Goal: Task Accomplishment & Management: Use online tool/utility

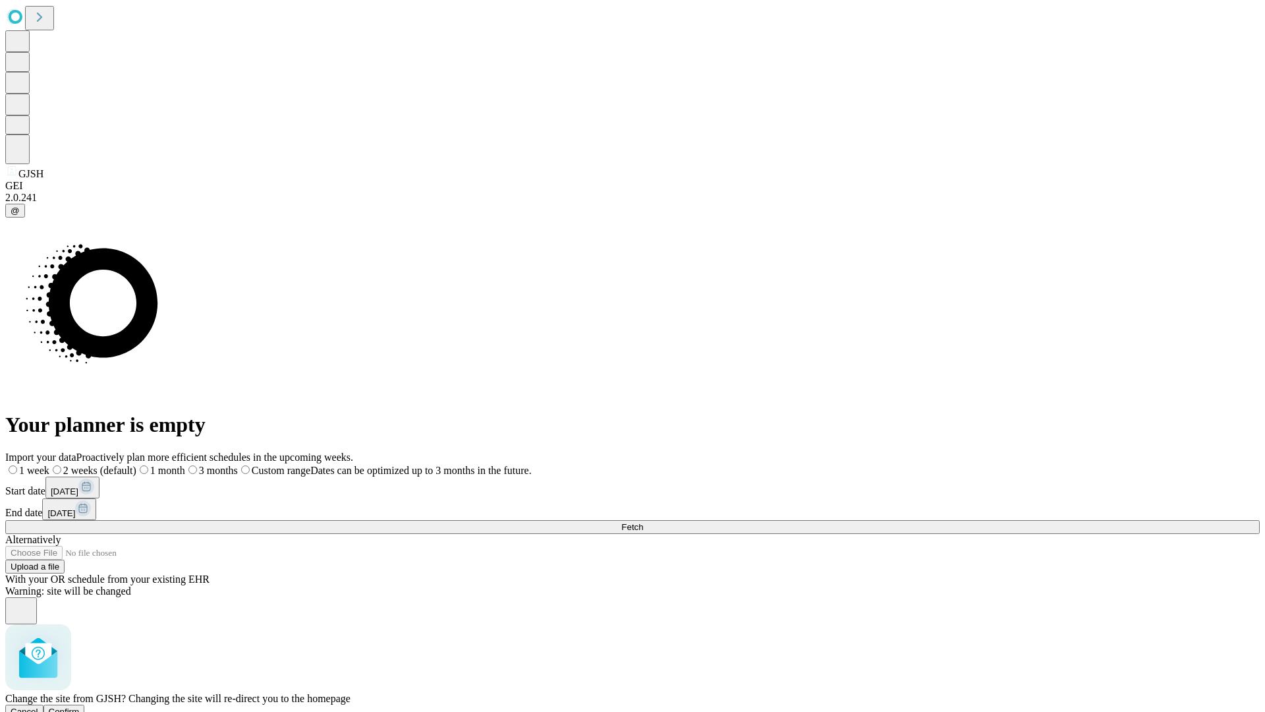
click at [80, 706] on span "Confirm" at bounding box center [64, 711] width 31 height 10
click at [119, 464] on label "2 weeks (default)" at bounding box center [80, 469] width 78 height 11
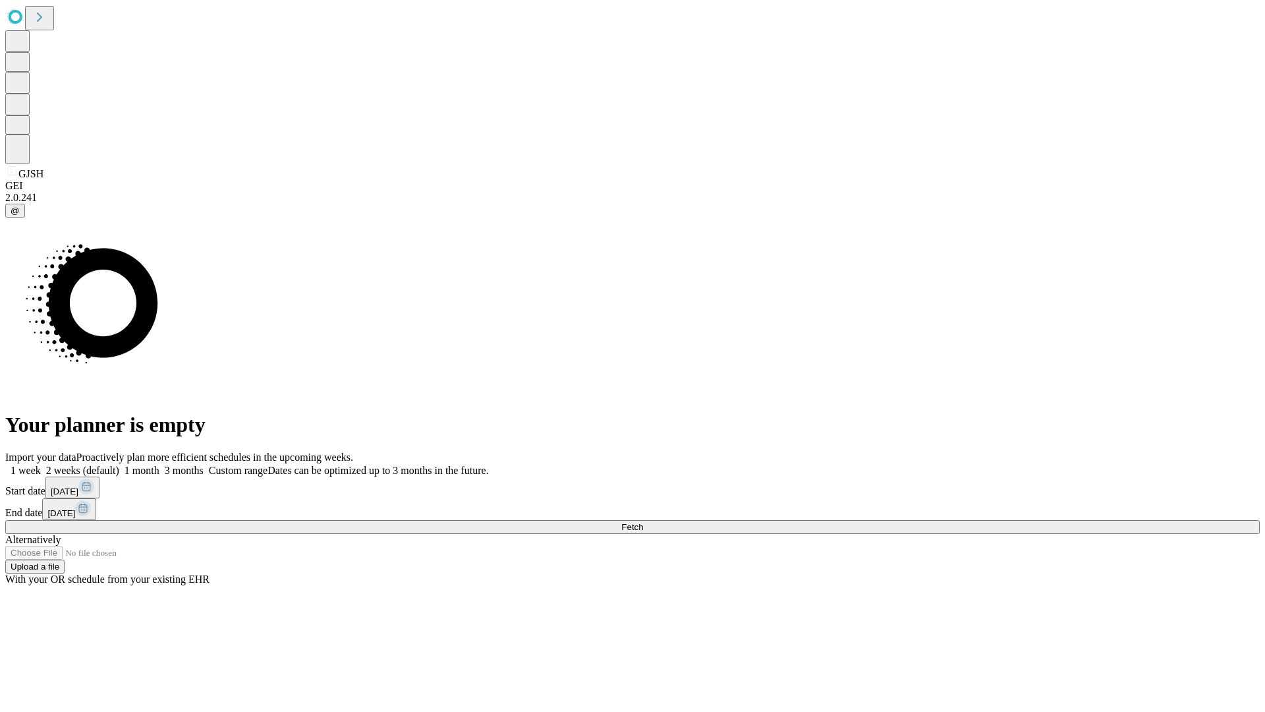
click at [643, 522] on span "Fetch" at bounding box center [632, 527] width 22 height 10
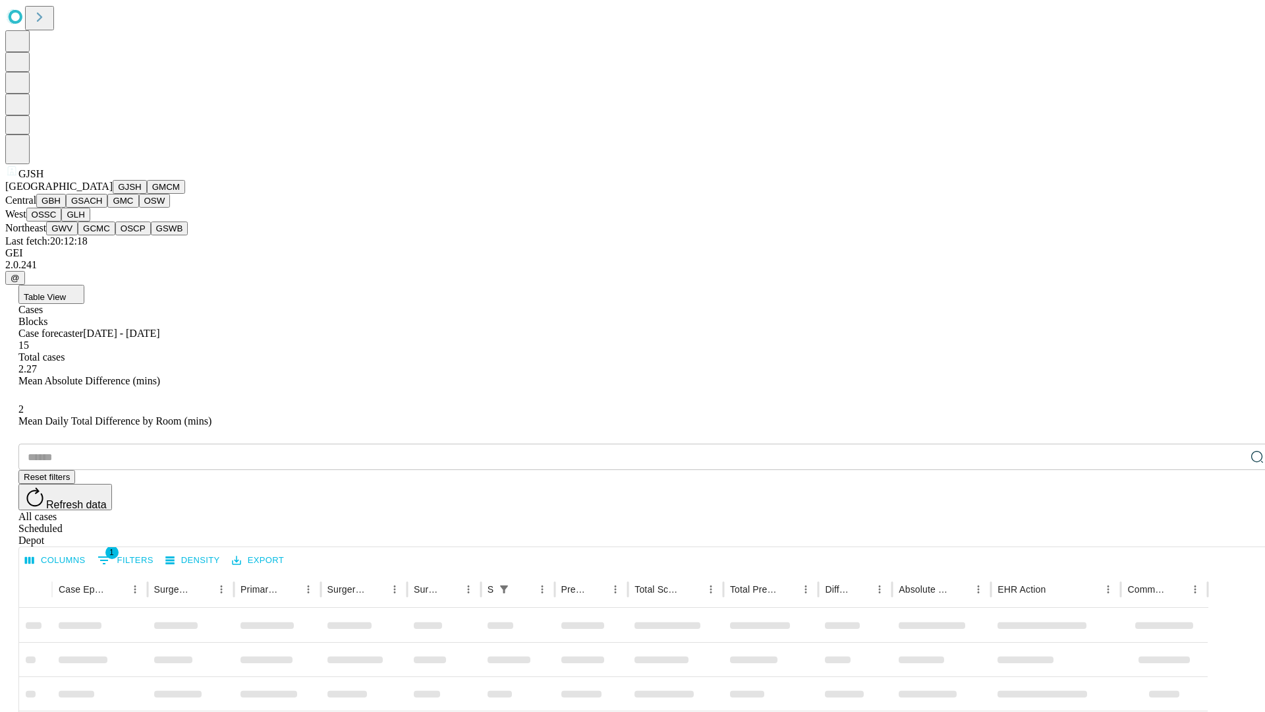
click at [147, 194] on button "GMCM" at bounding box center [166, 187] width 38 height 14
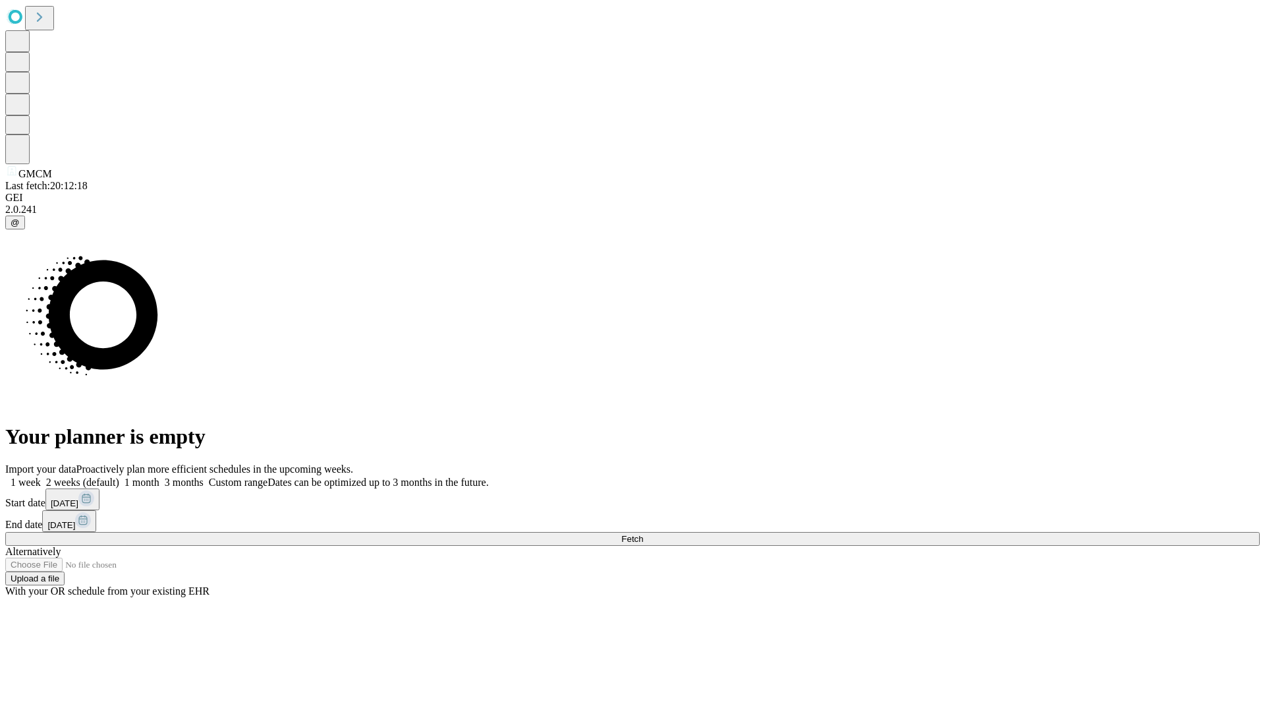
click at [119, 476] on label "2 weeks (default)" at bounding box center [80, 481] width 78 height 11
click at [643, 534] on span "Fetch" at bounding box center [632, 539] width 22 height 10
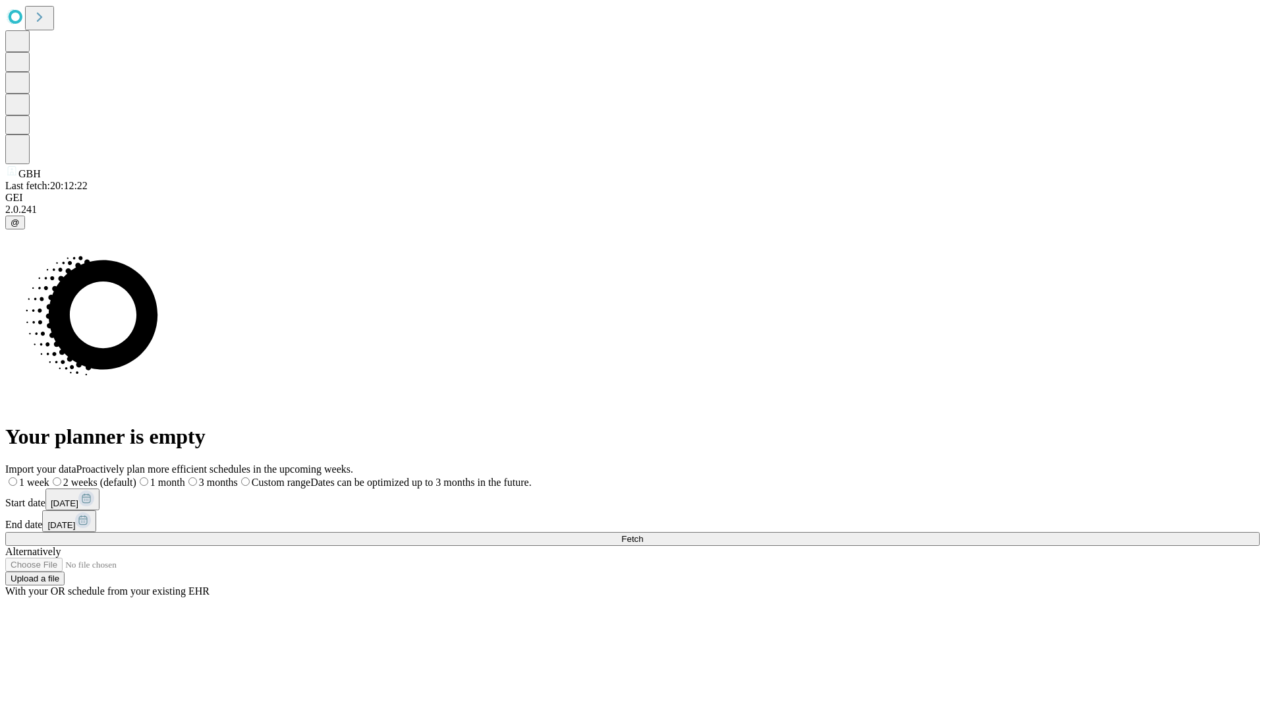
click at [136, 476] on label "2 weeks (default)" at bounding box center [92, 481] width 87 height 11
click at [643, 534] on span "Fetch" at bounding box center [632, 539] width 22 height 10
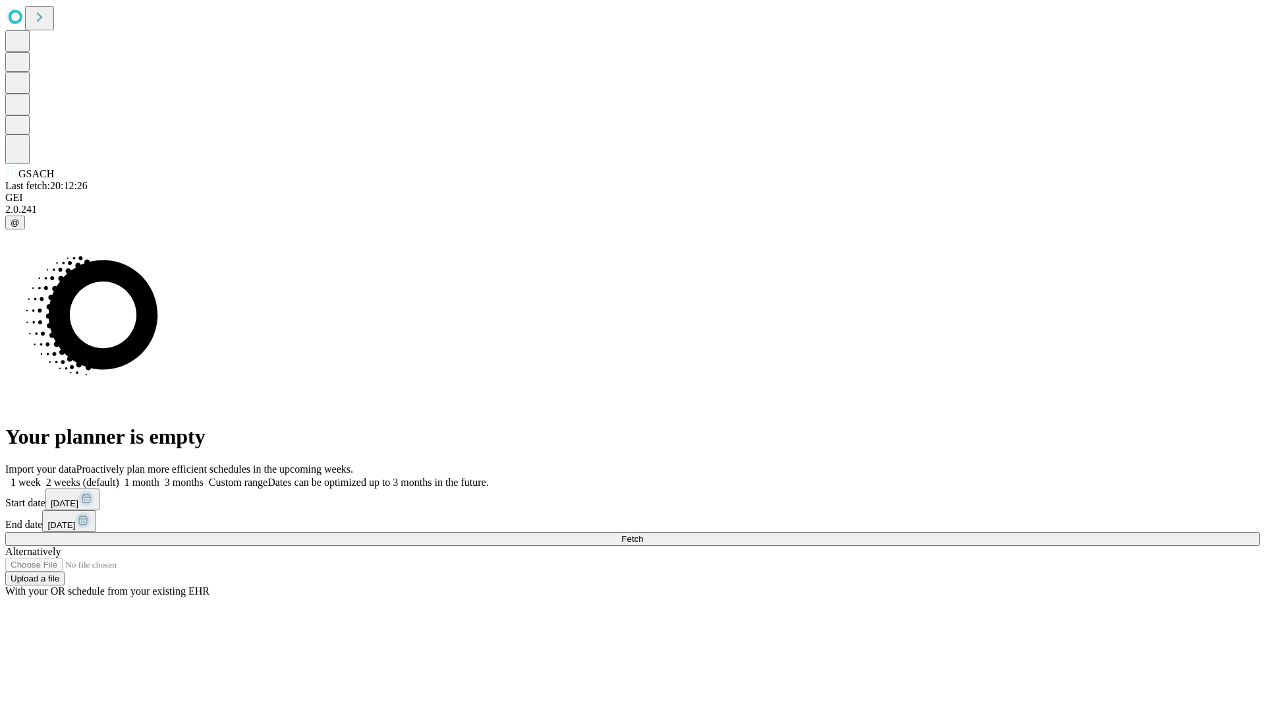
click at [119, 476] on label "2 weeks (default)" at bounding box center [80, 481] width 78 height 11
click at [643, 534] on span "Fetch" at bounding box center [632, 539] width 22 height 10
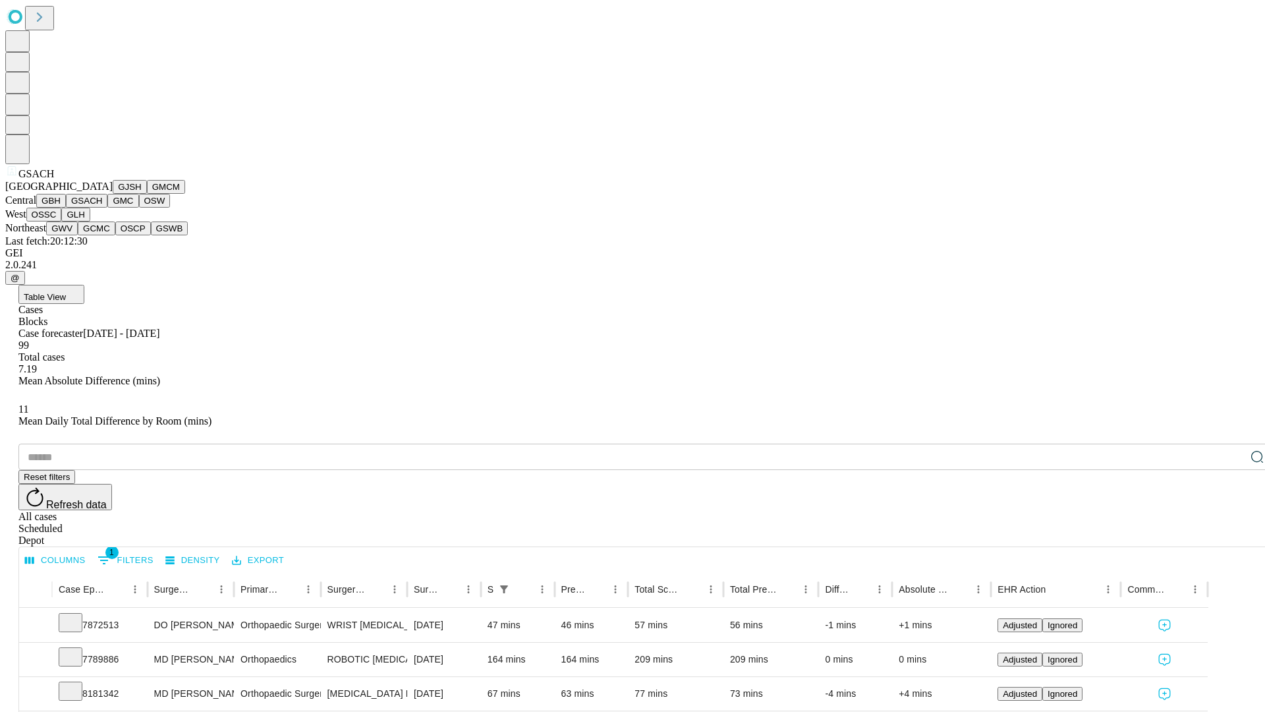
click at [107, 208] on button "GMC" at bounding box center [122, 201] width 31 height 14
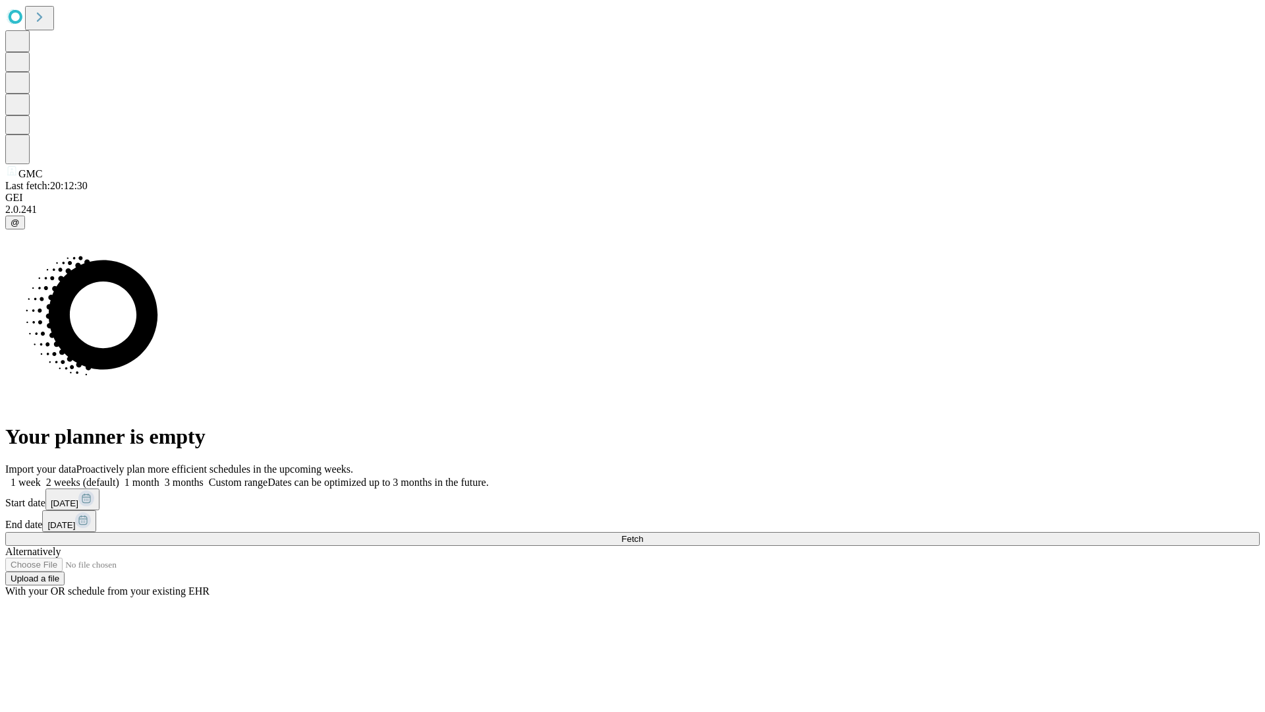
click at [643, 534] on span "Fetch" at bounding box center [632, 539] width 22 height 10
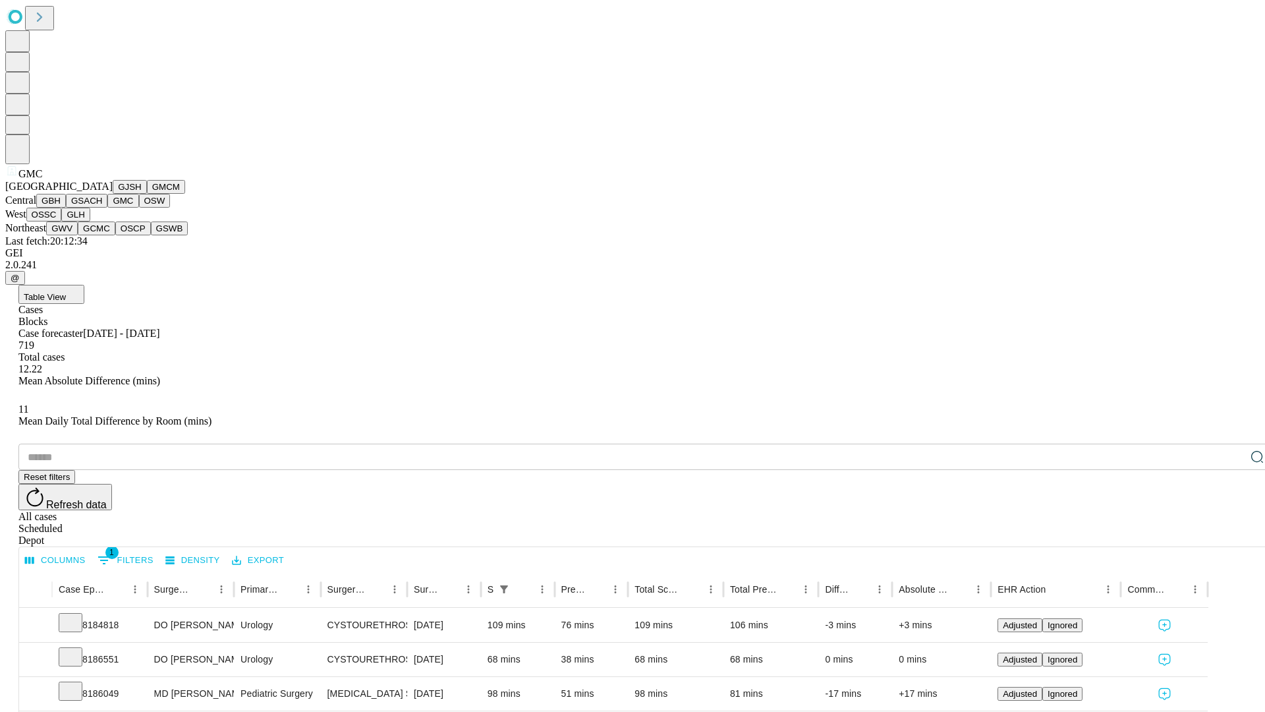
click at [139, 208] on button "OSW" at bounding box center [155, 201] width 32 height 14
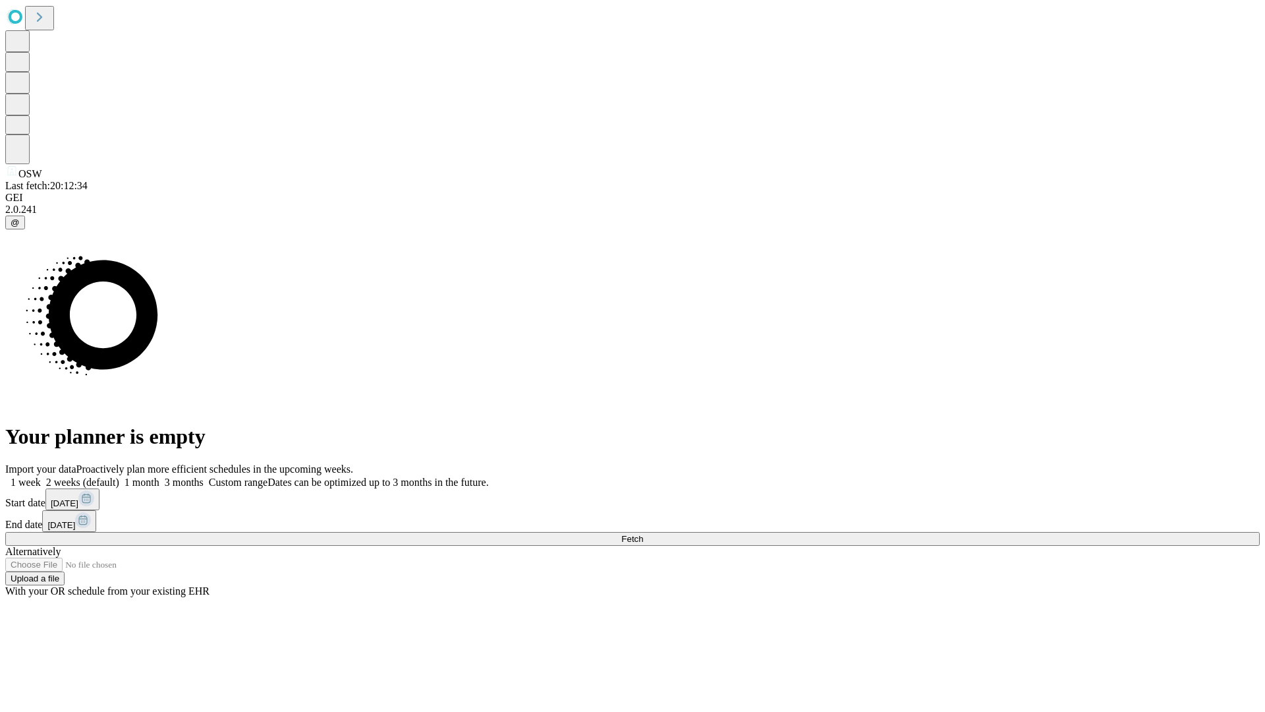
click at [643, 534] on span "Fetch" at bounding box center [632, 539] width 22 height 10
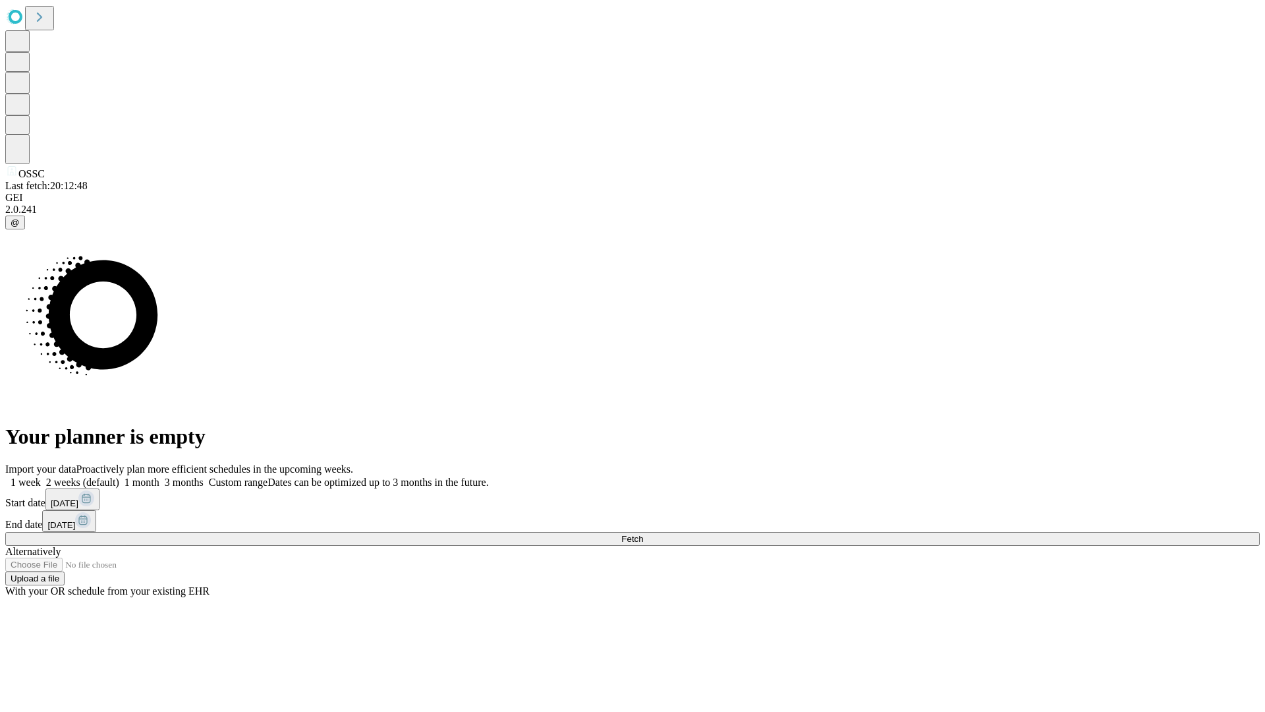
click at [119, 476] on label "2 weeks (default)" at bounding box center [80, 481] width 78 height 11
click at [643, 534] on span "Fetch" at bounding box center [632, 539] width 22 height 10
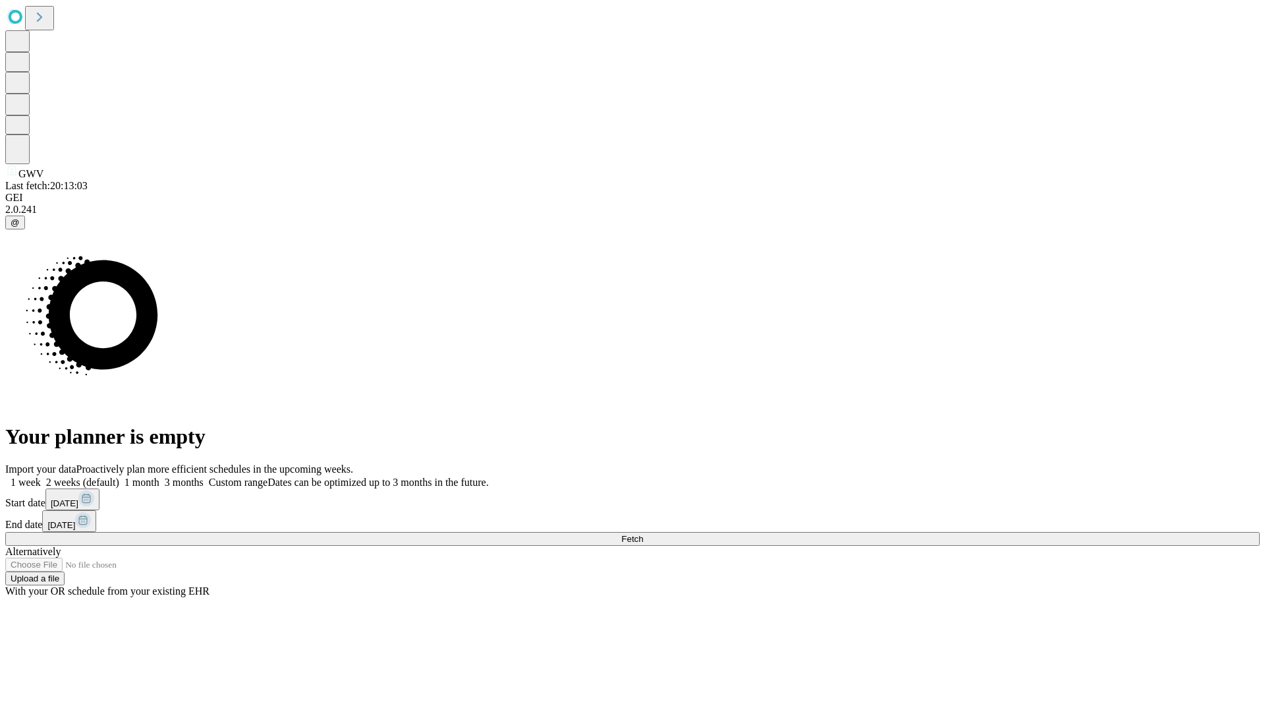
click at [119, 476] on label "2 weeks (default)" at bounding box center [80, 481] width 78 height 11
click at [643, 534] on span "Fetch" at bounding box center [632, 539] width 22 height 10
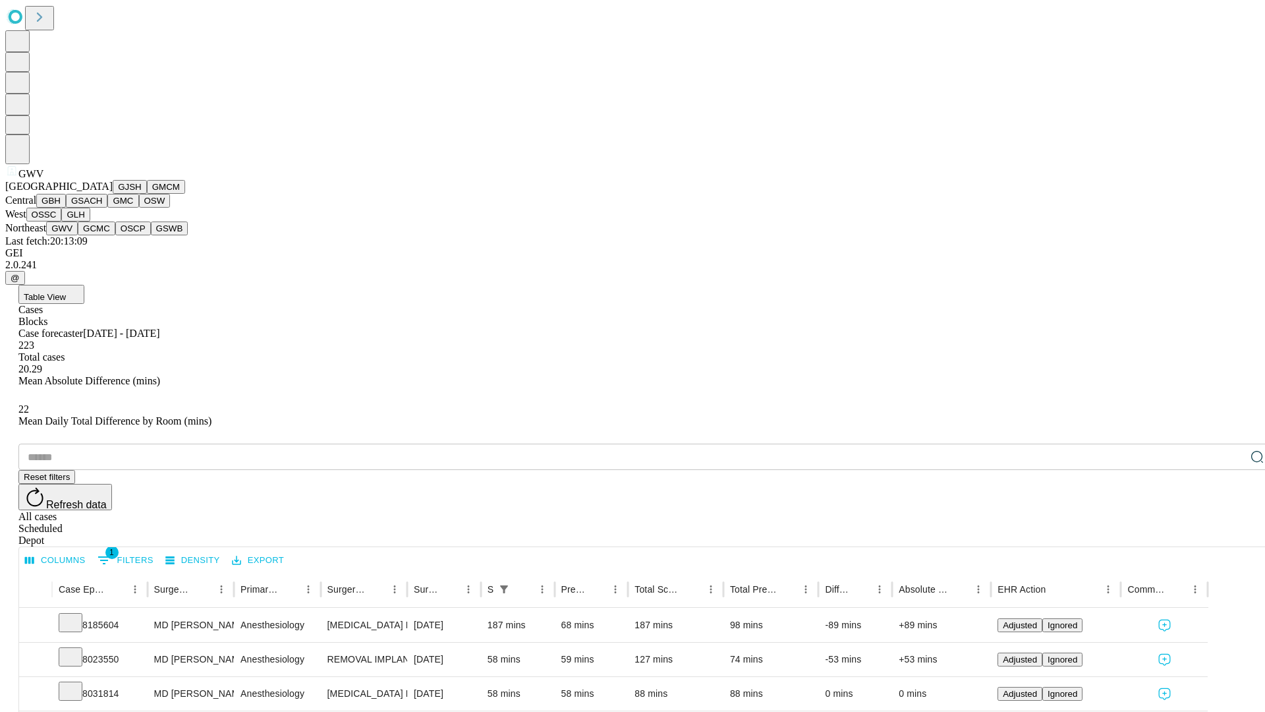
click at [102, 235] on button "GCMC" at bounding box center [97, 228] width 38 height 14
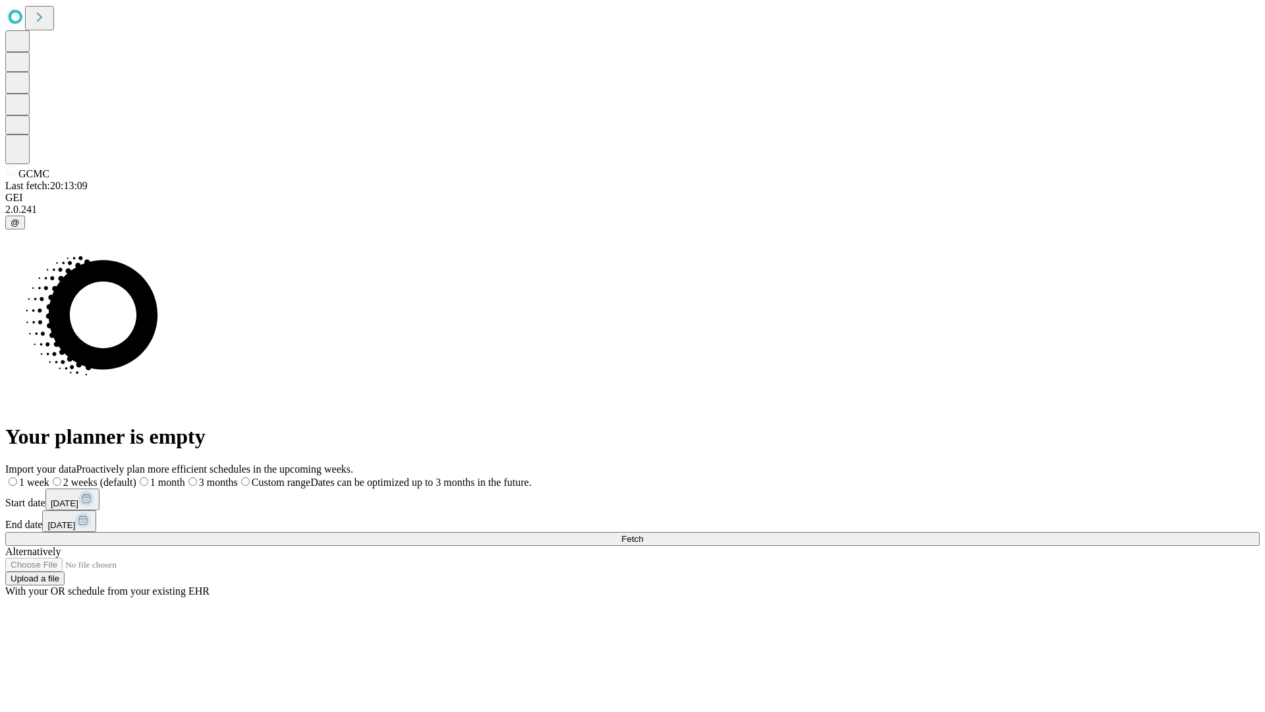
click at [643, 534] on span "Fetch" at bounding box center [632, 539] width 22 height 10
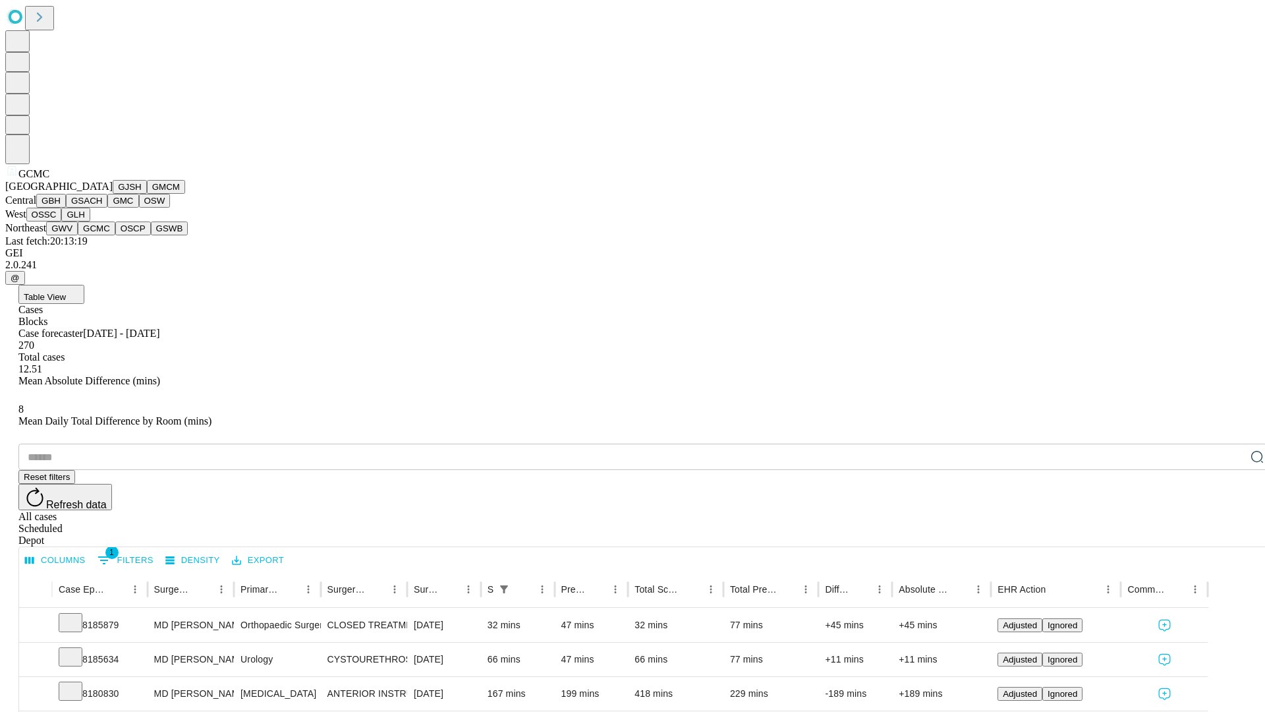
click at [115, 235] on button "OSCP" at bounding box center [133, 228] width 36 height 14
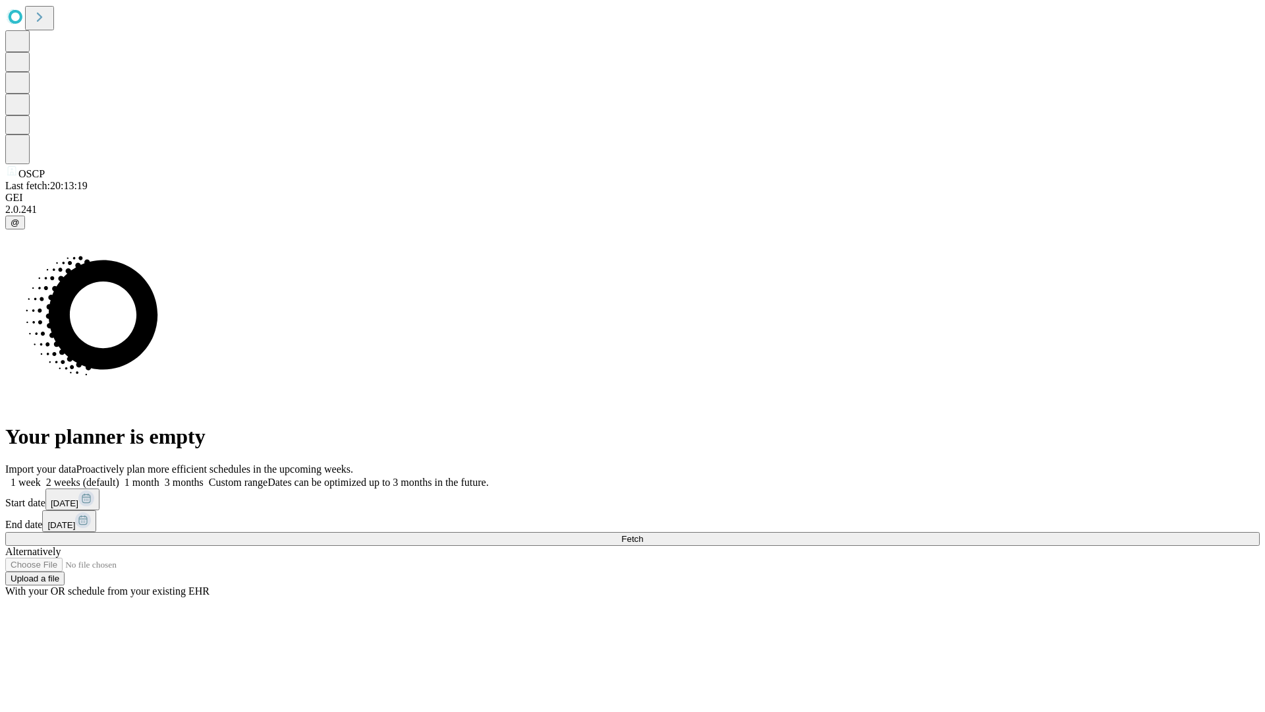
click at [119, 476] on label "2 weeks (default)" at bounding box center [80, 481] width 78 height 11
click at [643, 534] on span "Fetch" at bounding box center [632, 539] width 22 height 10
